Goal: Information Seeking & Learning: Learn about a topic

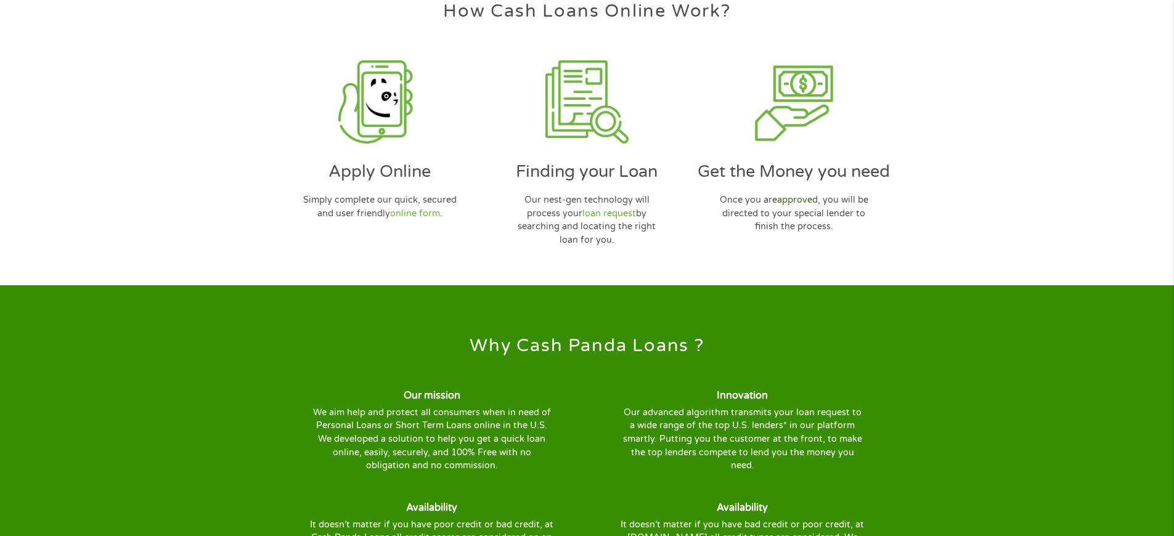
scroll to position [3818, 0]
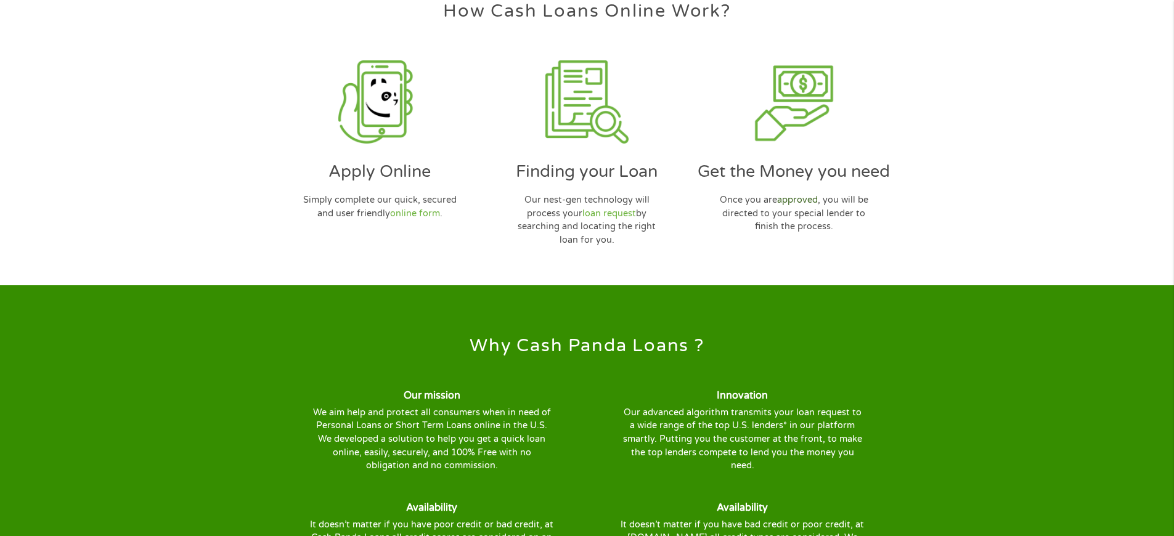
scroll to position [3818, 0]
